Goal: Information Seeking & Learning: Learn about a topic

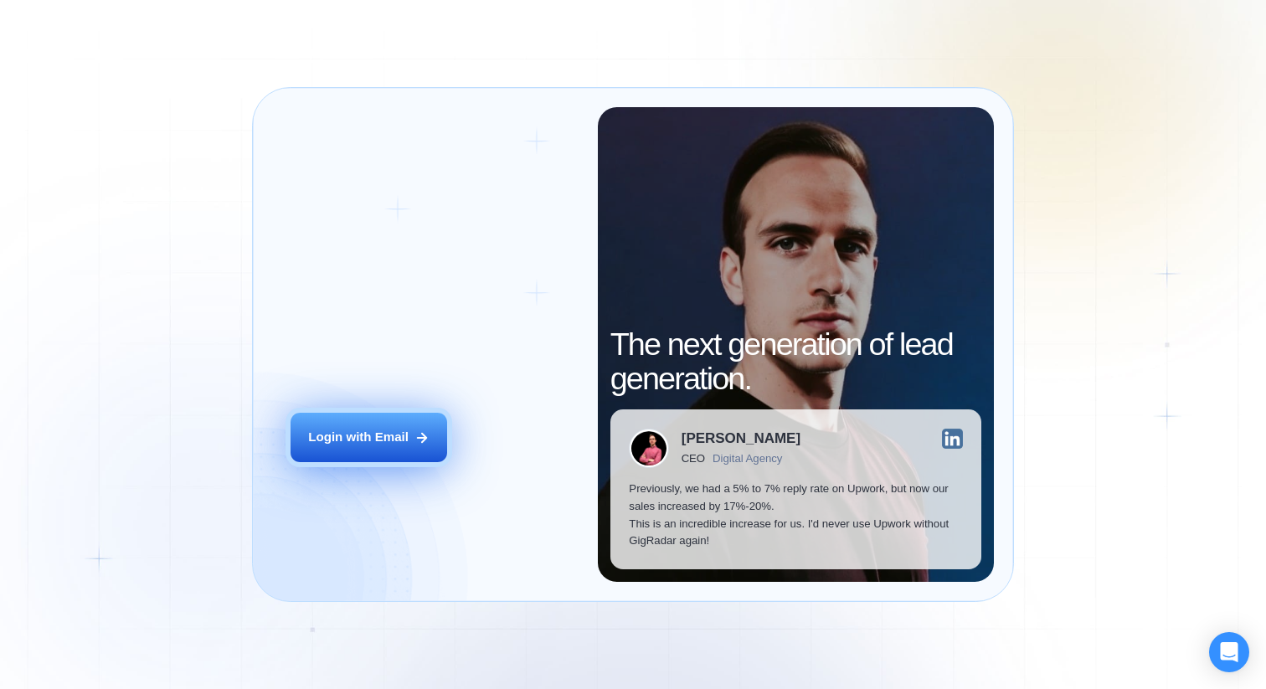
click at [403, 440] on div "Login with Email" at bounding box center [358, 438] width 101 height 18
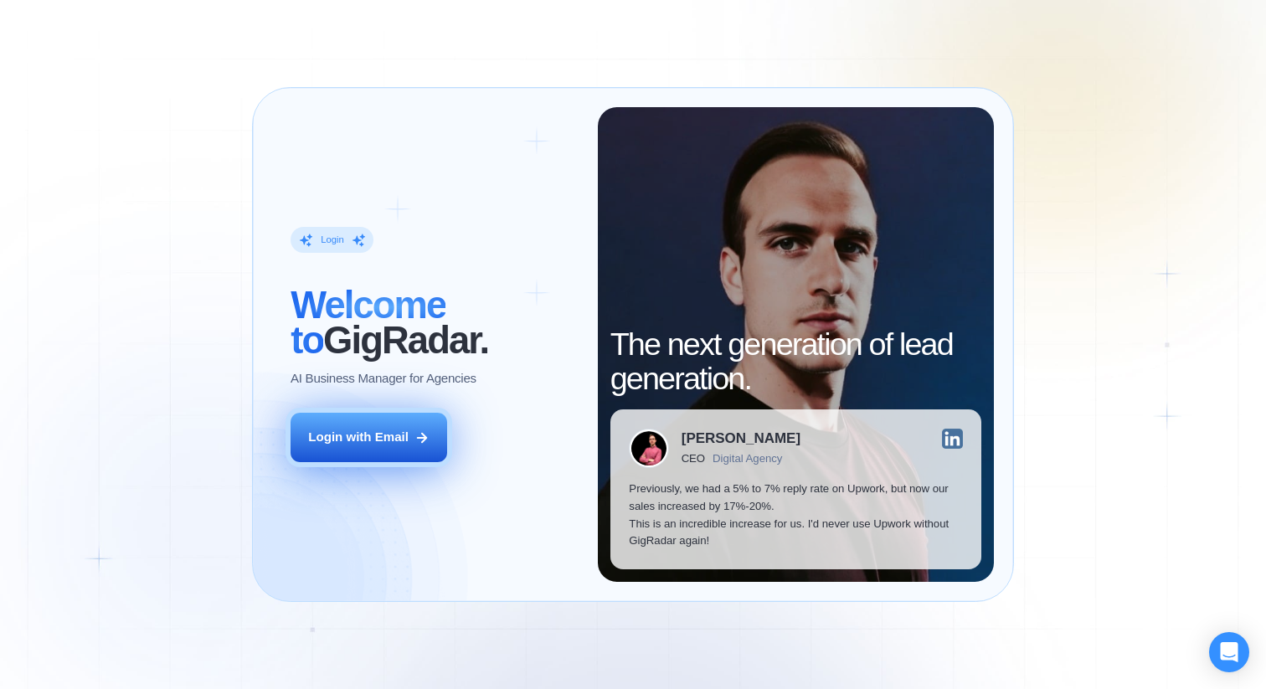
click at [383, 442] on div "Login with Email" at bounding box center [358, 438] width 101 height 18
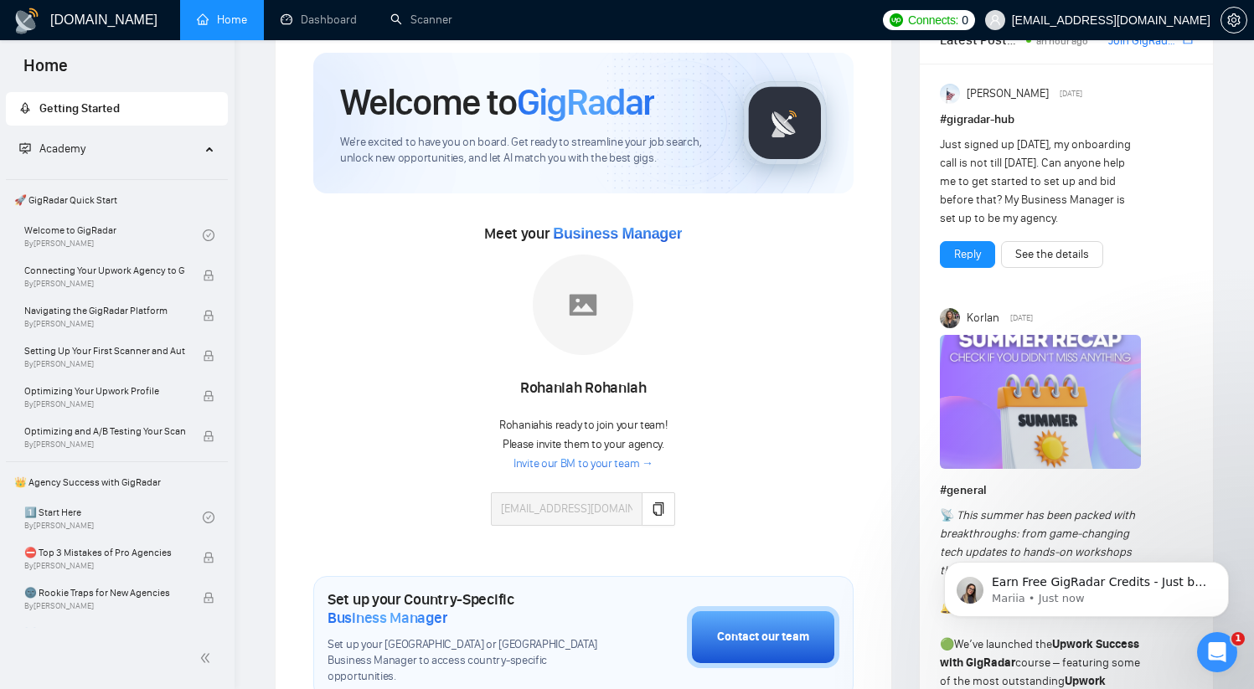
scroll to position [56, 0]
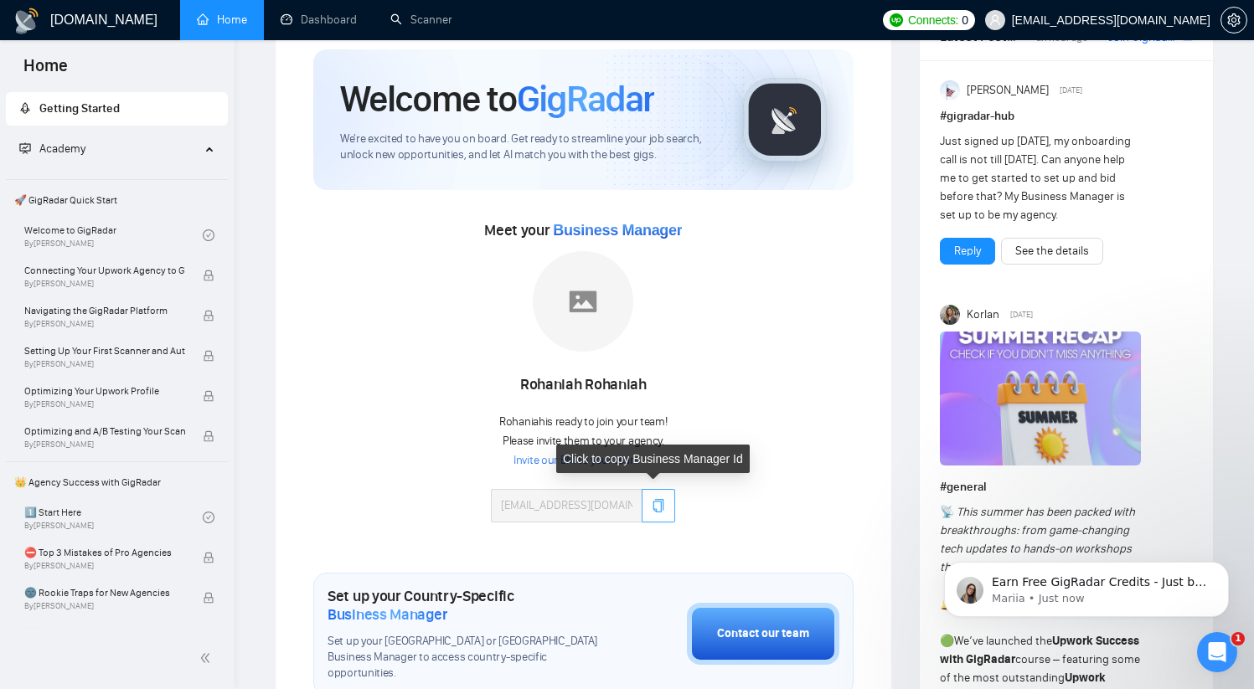
click at [652, 503] on icon "copy" at bounding box center [658, 505] width 13 height 13
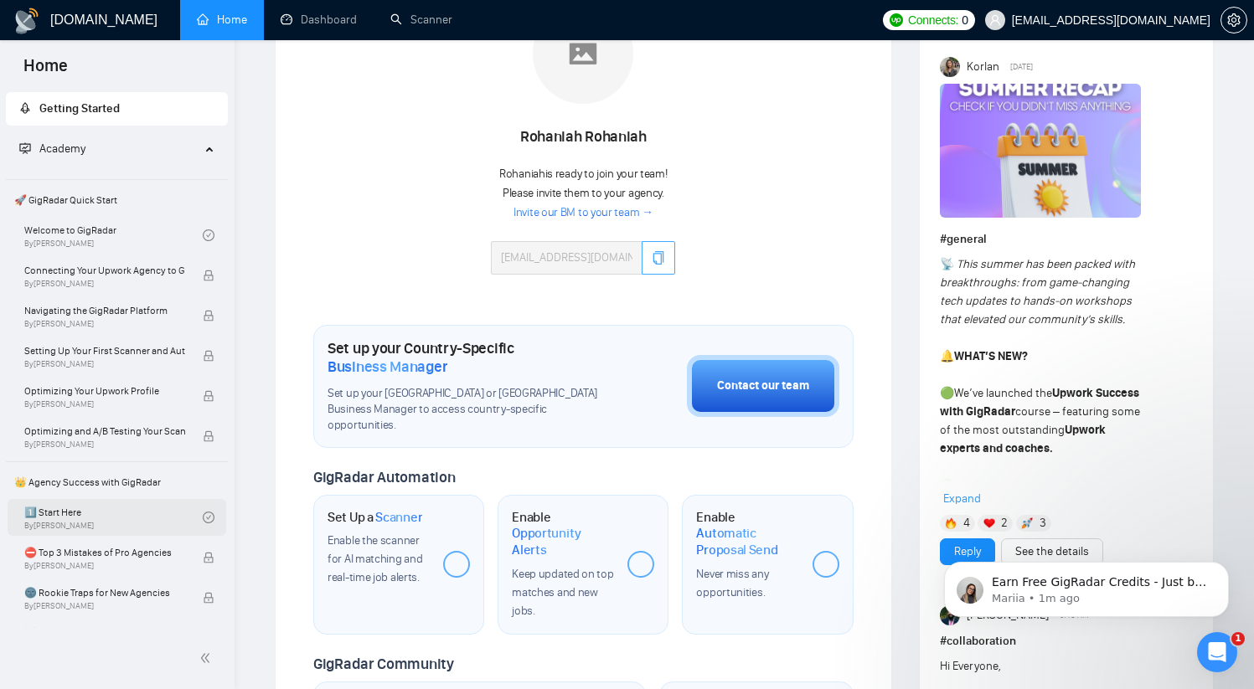
scroll to position [0, 0]
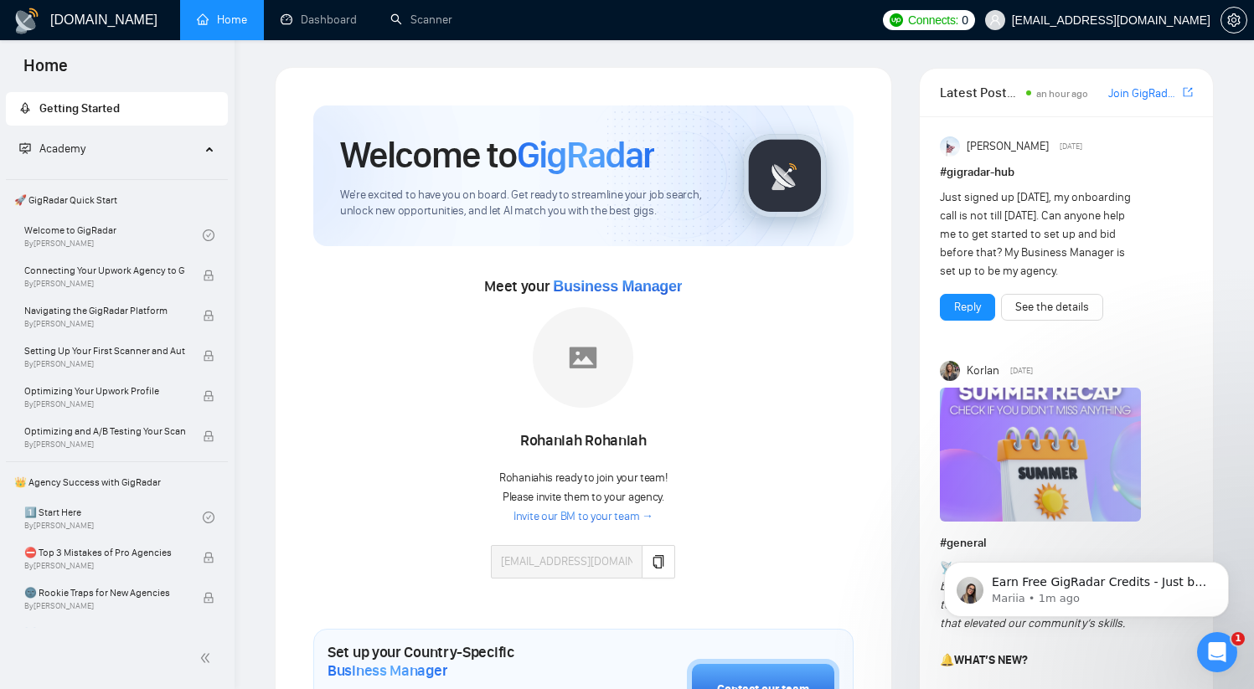
click at [84, 483] on span "👑 Agency Success with GigRadar" at bounding box center [117, 483] width 219 height 34
click at [81, 522] on link "1️⃣ Start Here By [PERSON_NAME]" at bounding box center [113, 517] width 178 height 37
